Goal: Entertainment & Leisure: Consume media (video, audio)

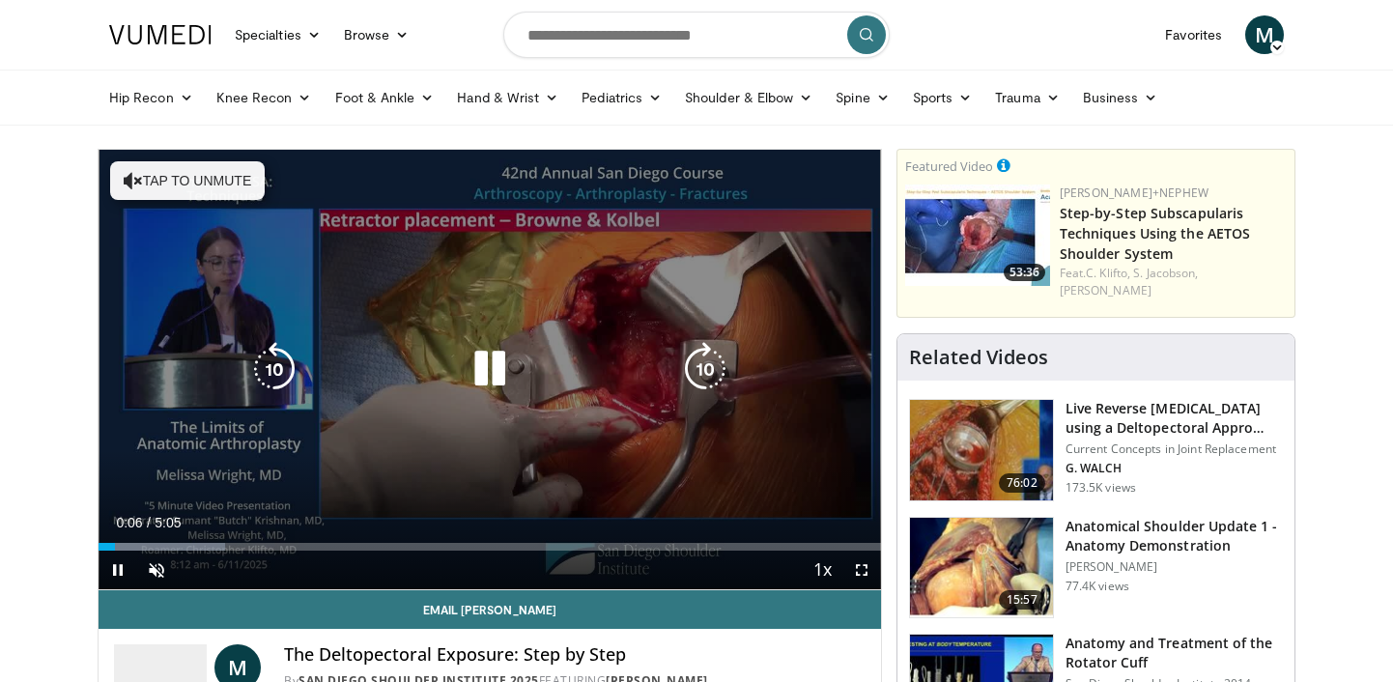
click at [196, 192] on button "Tap to unmute" at bounding box center [187, 180] width 155 height 39
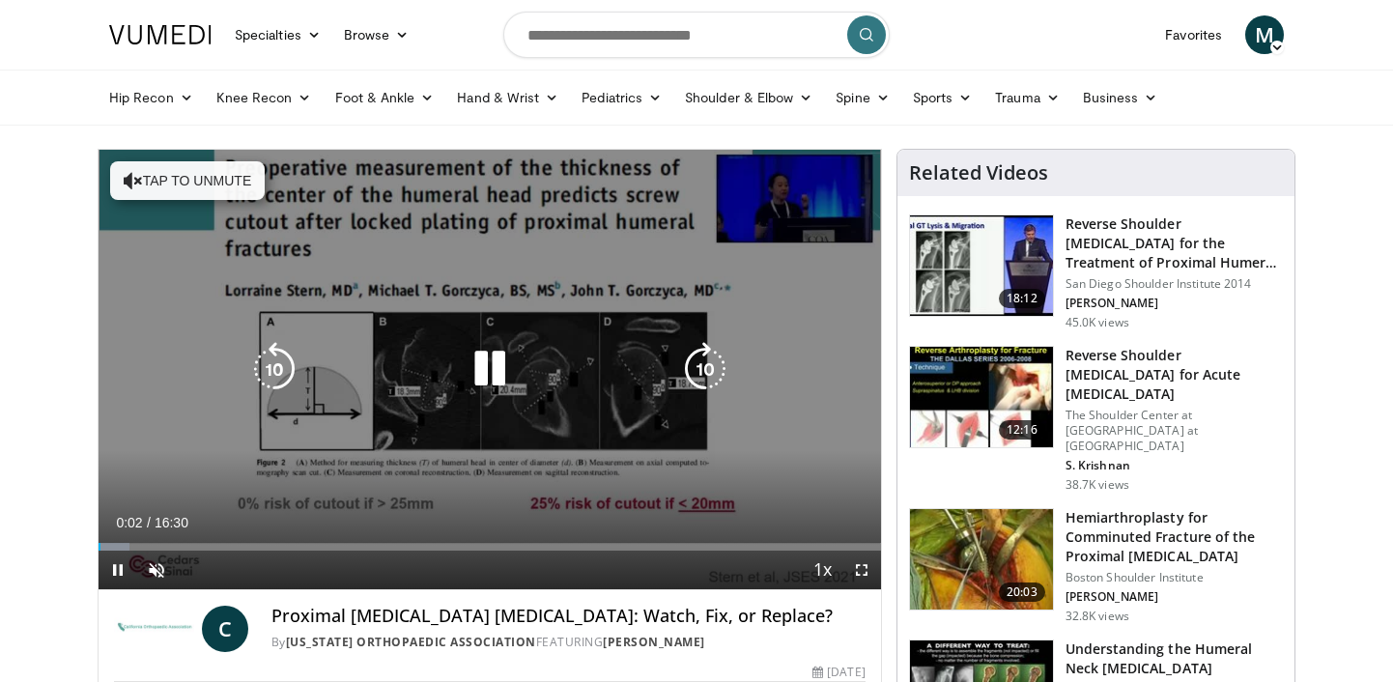
click at [215, 165] on button "Tap to unmute" at bounding box center [187, 180] width 155 height 39
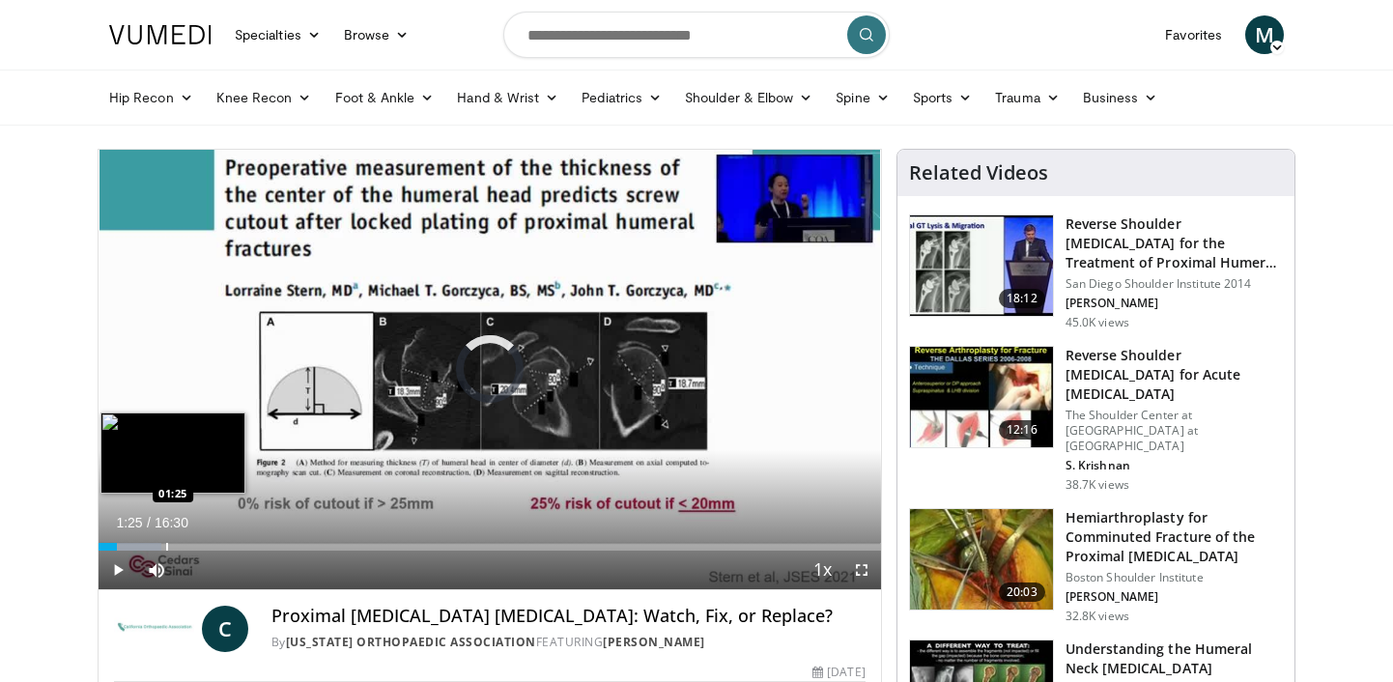
click at [166, 544] on div "Progress Bar" at bounding box center [167, 547] width 2 height 8
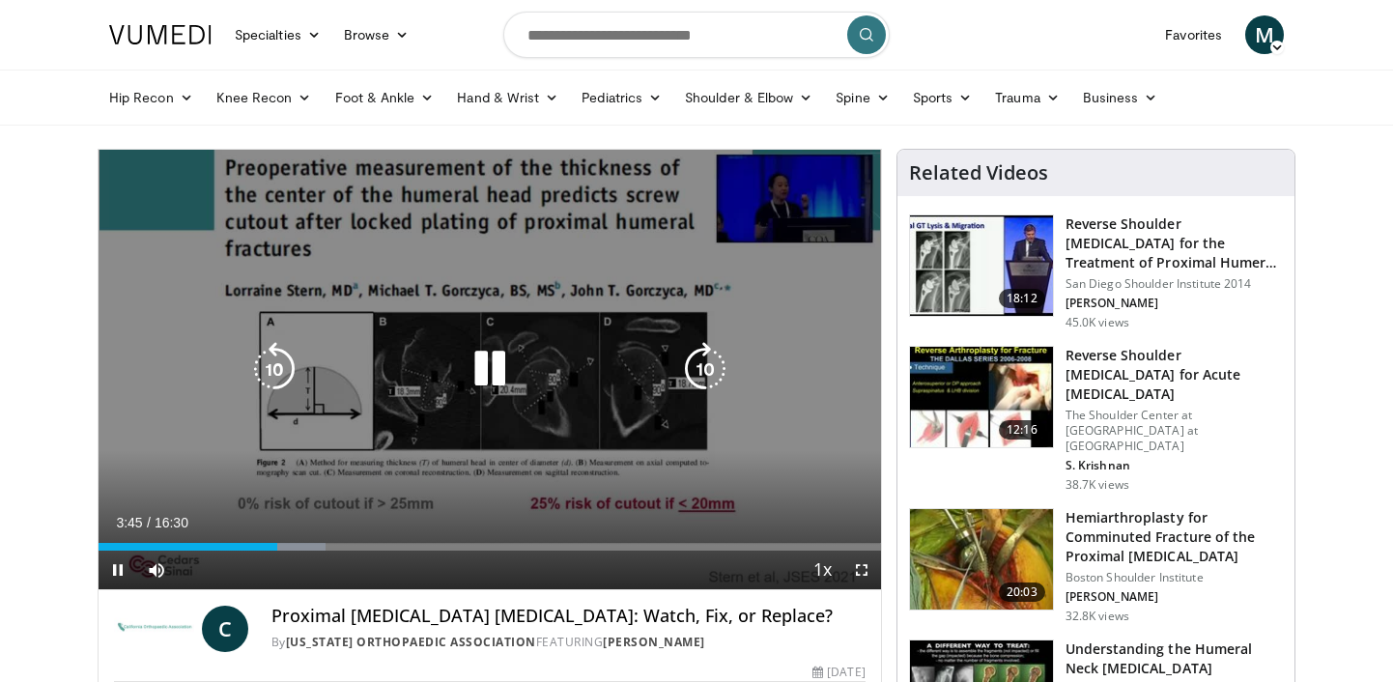
click at [485, 376] on icon "Video Player" at bounding box center [490, 369] width 54 height 54
click at [492, 372] on icon "Video Player" at bounding box center [490, 369] width 54 height 54
click at [481, 373] on icon "Video Player" at bounding box center [490, 369] width 54 height 54
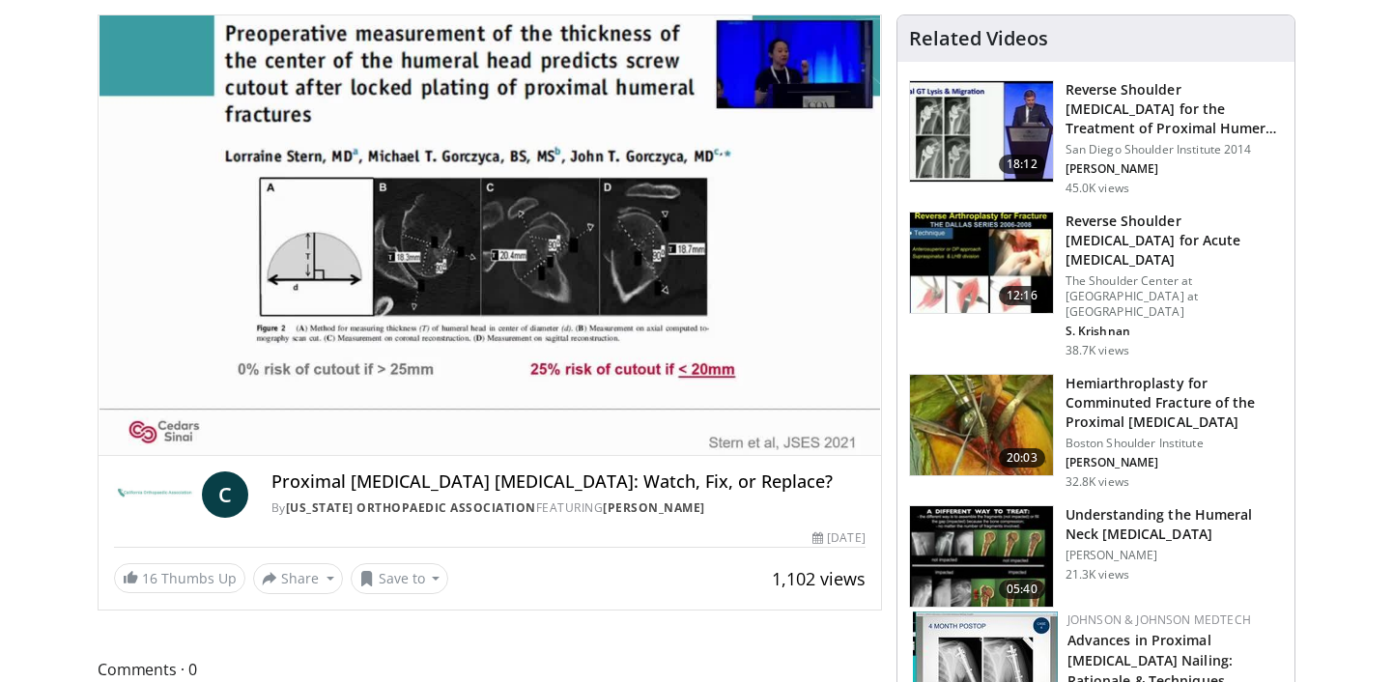
scroll to position [129, 0]
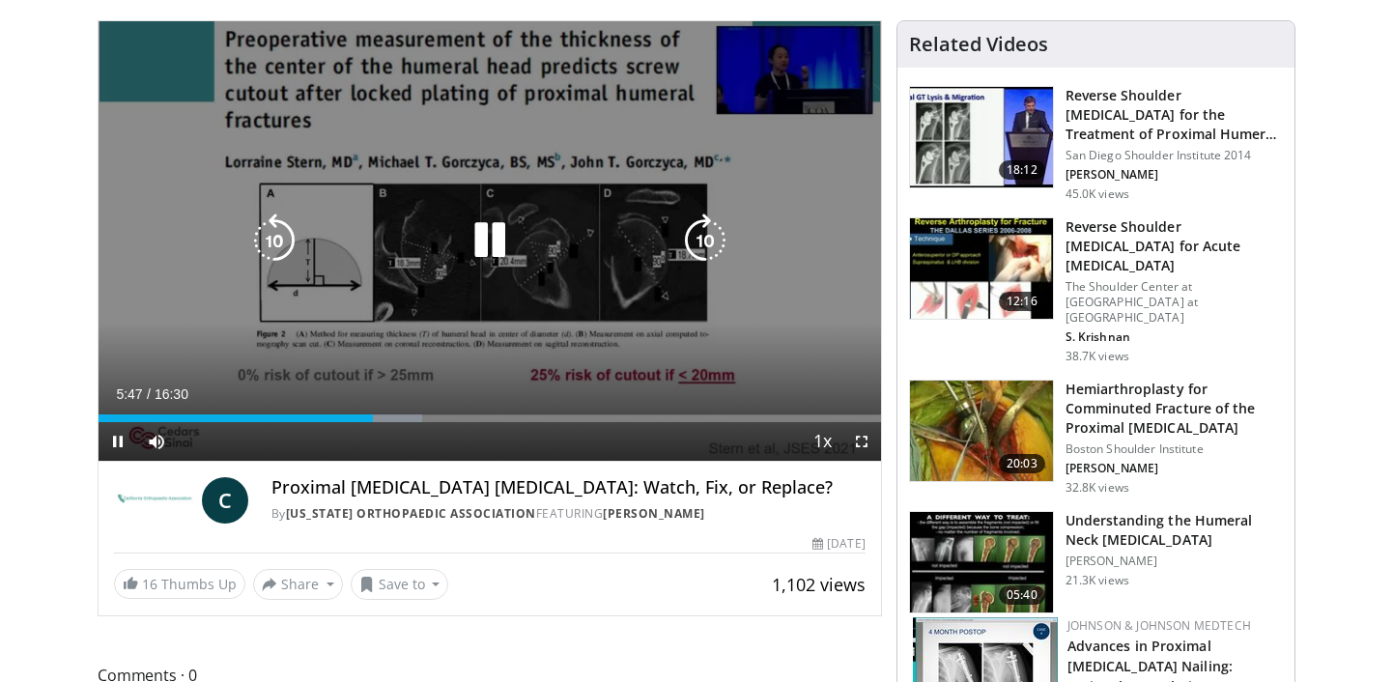
click at [486, 249] on icon "Video Player" at bounding box center [490, 241] width 54 height 54
click at [508, 216] on icon "Video Player" at bounding box center [490, 241] width 54 height 54
click at [469, 235] on icon "Video Player" at bounding box center [490, 241] width 54 height 54
click at [492, 243] on icon "Video Player" at bounding box center [490, 241] width 54 height 54
